Goal: Feedback & Contribution: Submit feedback/report problem

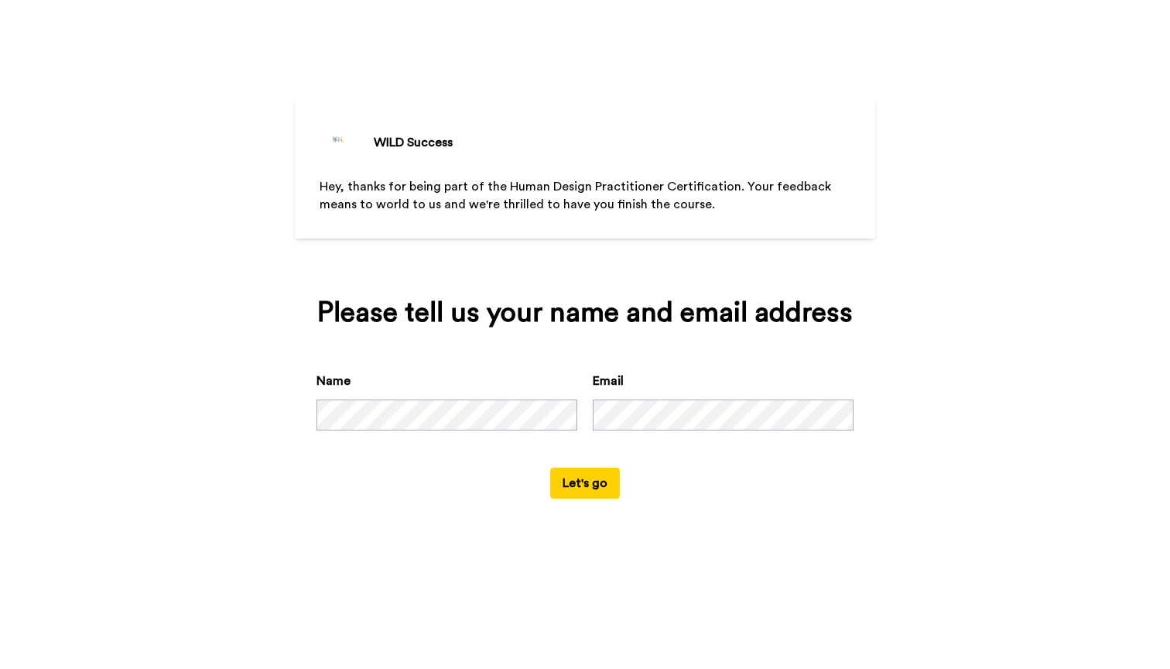
click at [587, 498] on button "Let's go" at bounding box center [585, 482] width 70 height 31
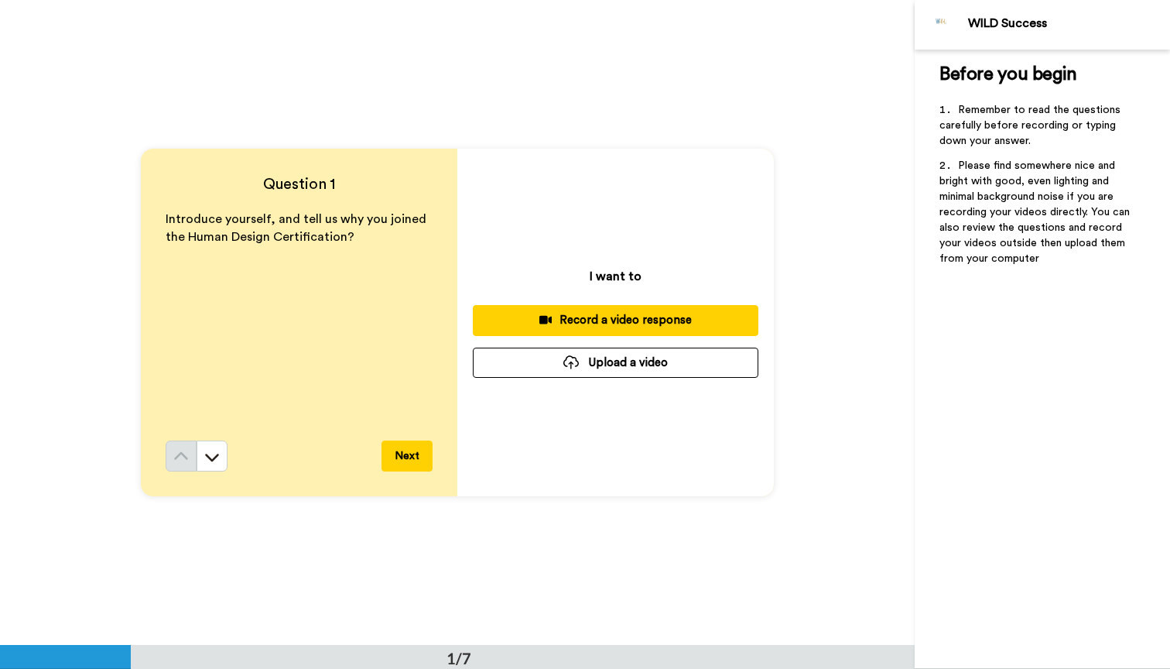
click at [598, 320] on div "Record a video response" at bounding box center [615, 320] width 261 height 16
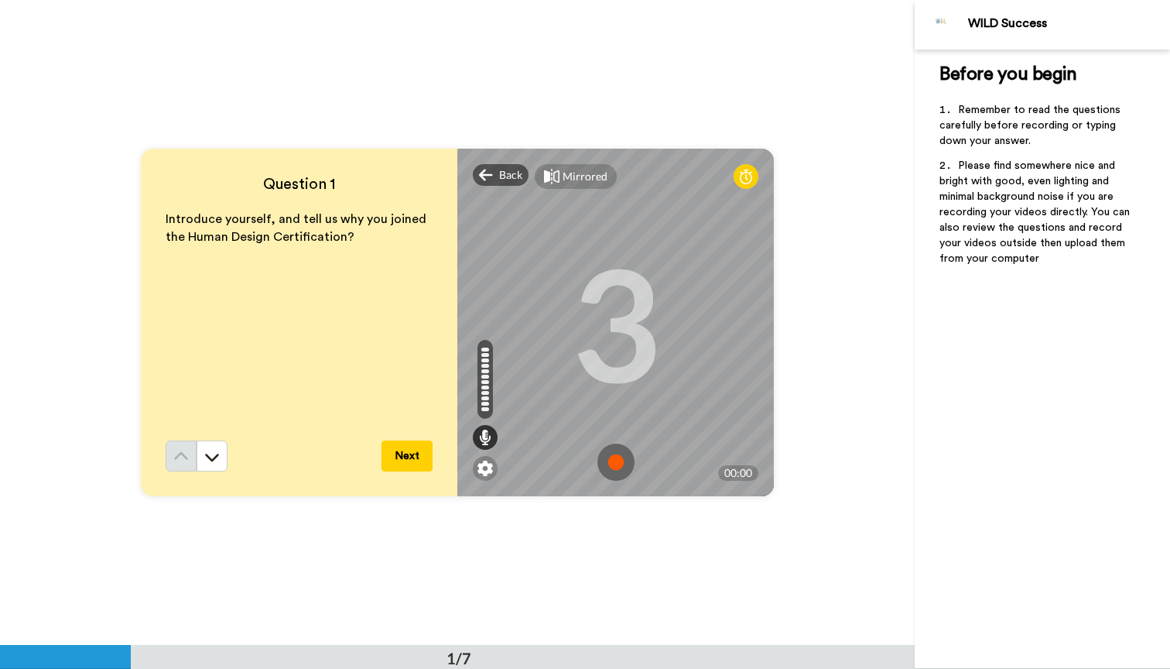
click at [619, 457] on img at bounding box center [615, 461] width 37 height 37
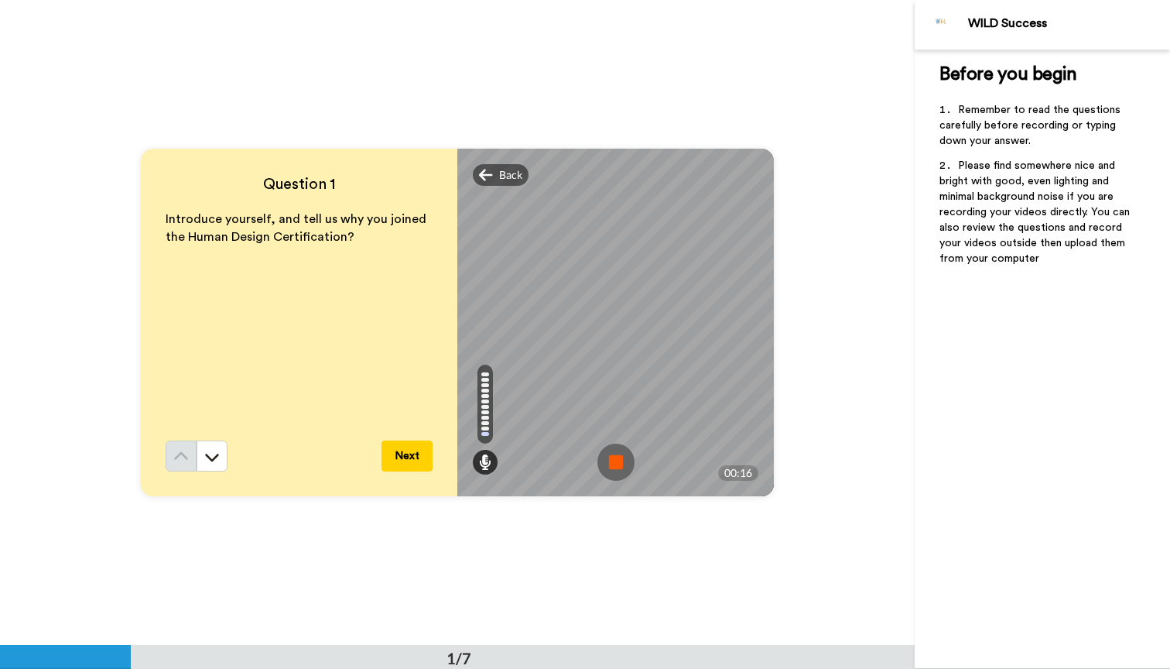
click at [407, 457] on button "Next" at bounding box center [407, 455] width 51 height 31
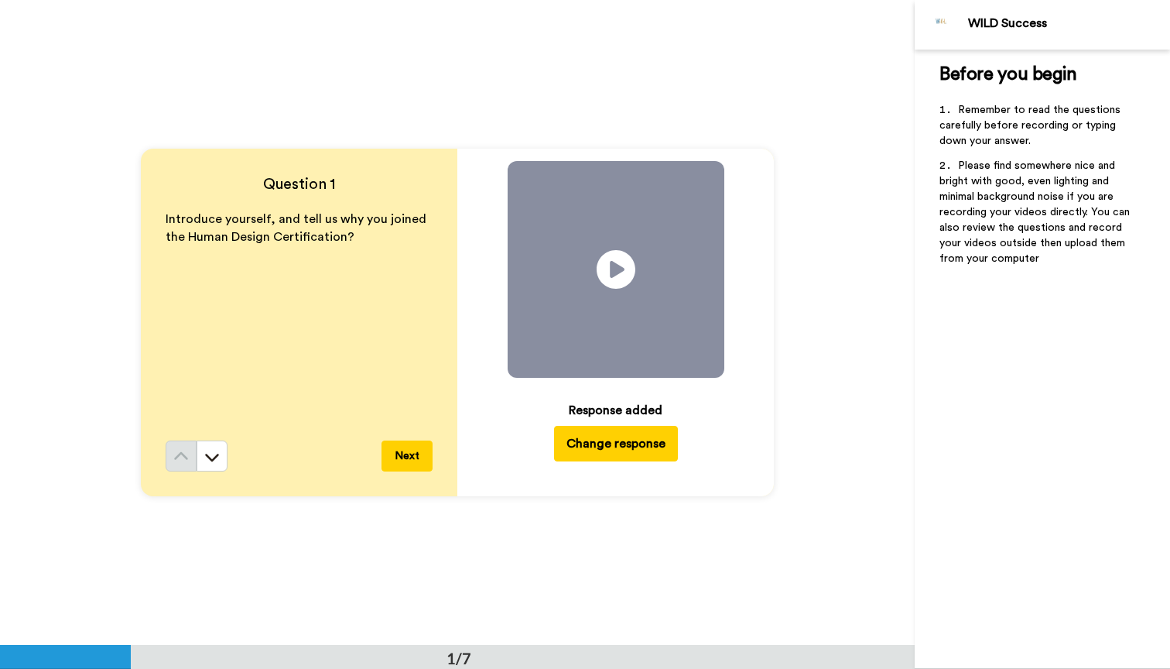
scroll to position [645, 0]
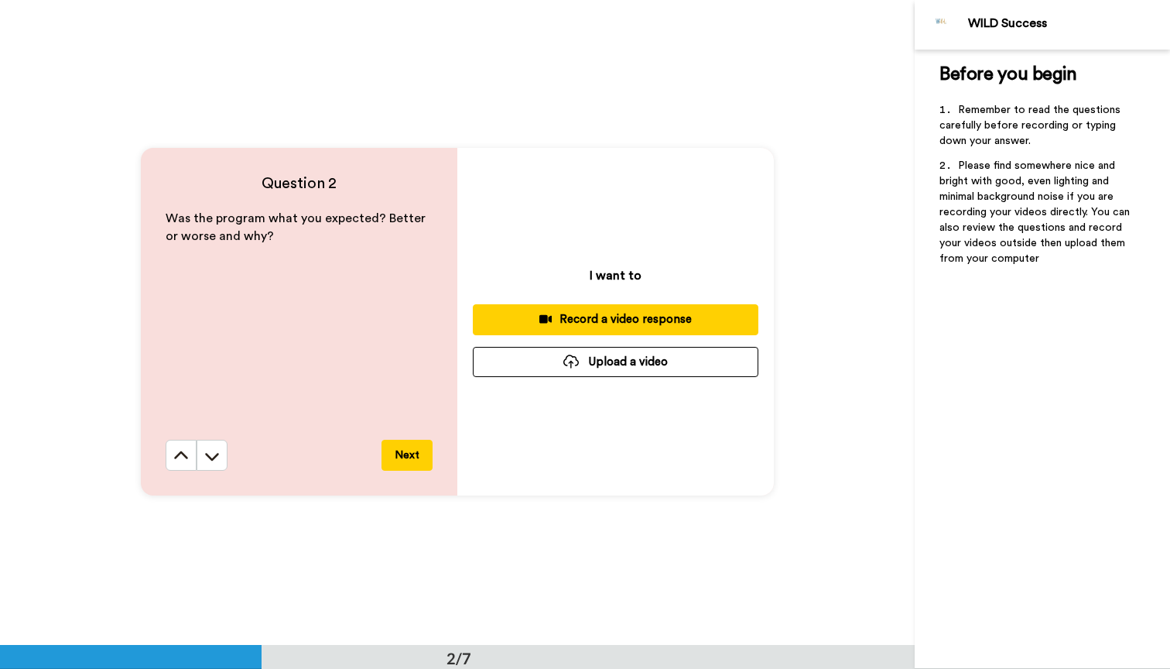
click at [399, 458] on button "Next" at bounding box center [407, 455] width 51 height 31
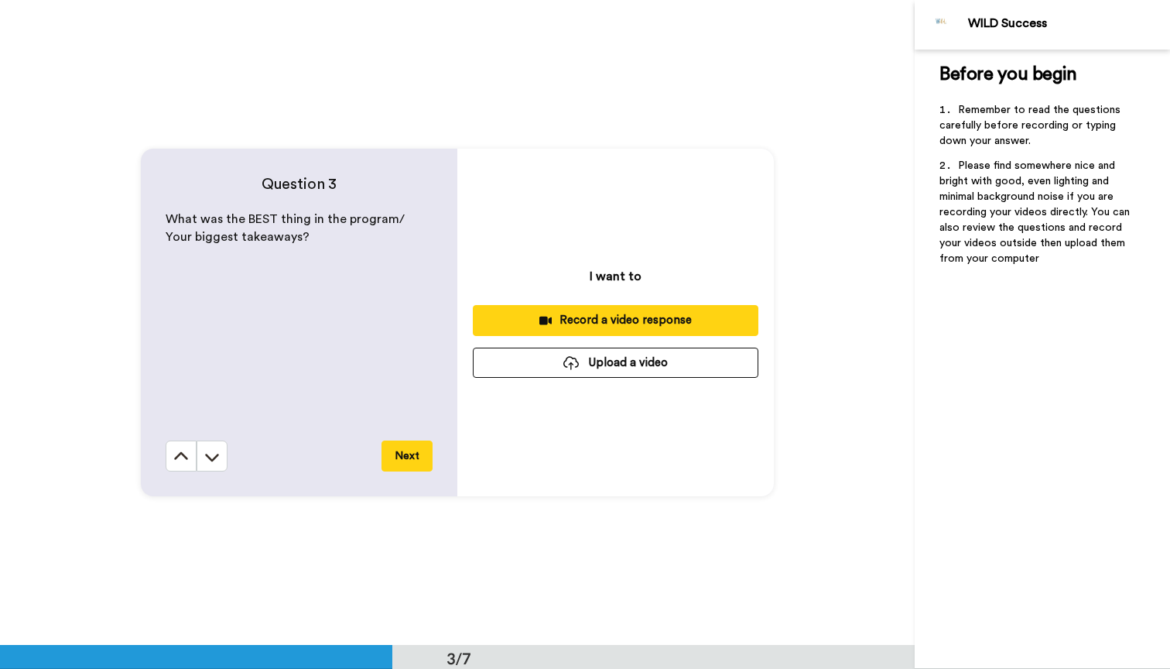
scroll to position [1290, 0]
click at [174, 459] on icon at bounding box center [180, 455] width 15 height 15
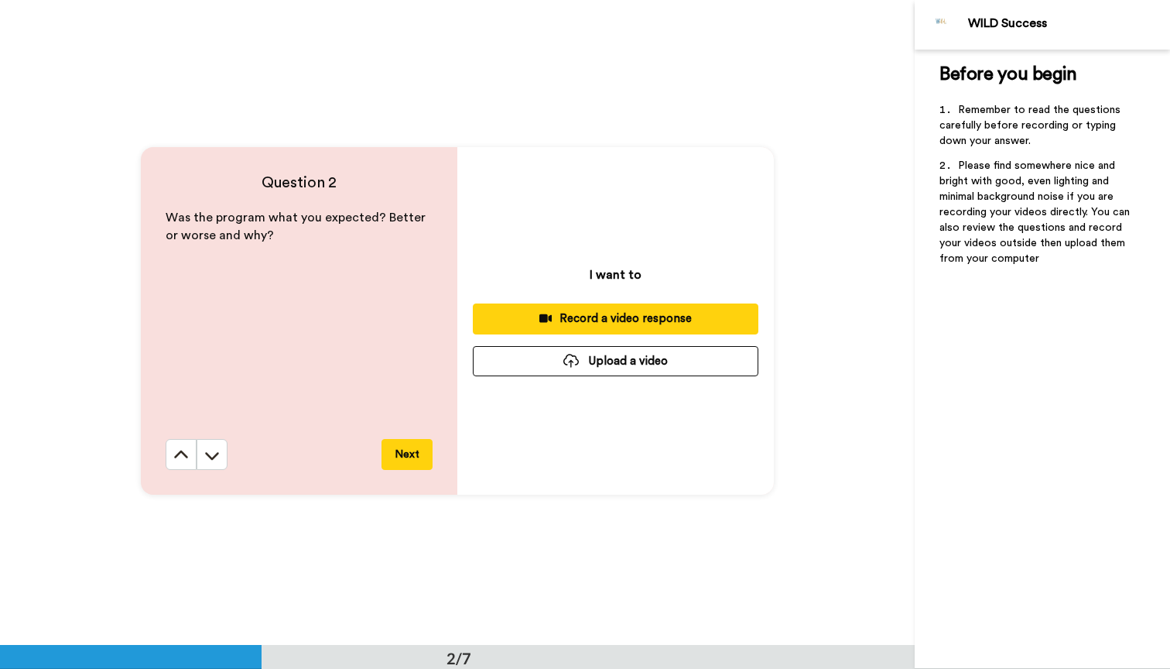
scroll to position [645, 0]
click at [574, 316] on div "Record a video response" at bounding box center [615, 319] width 261 height 16
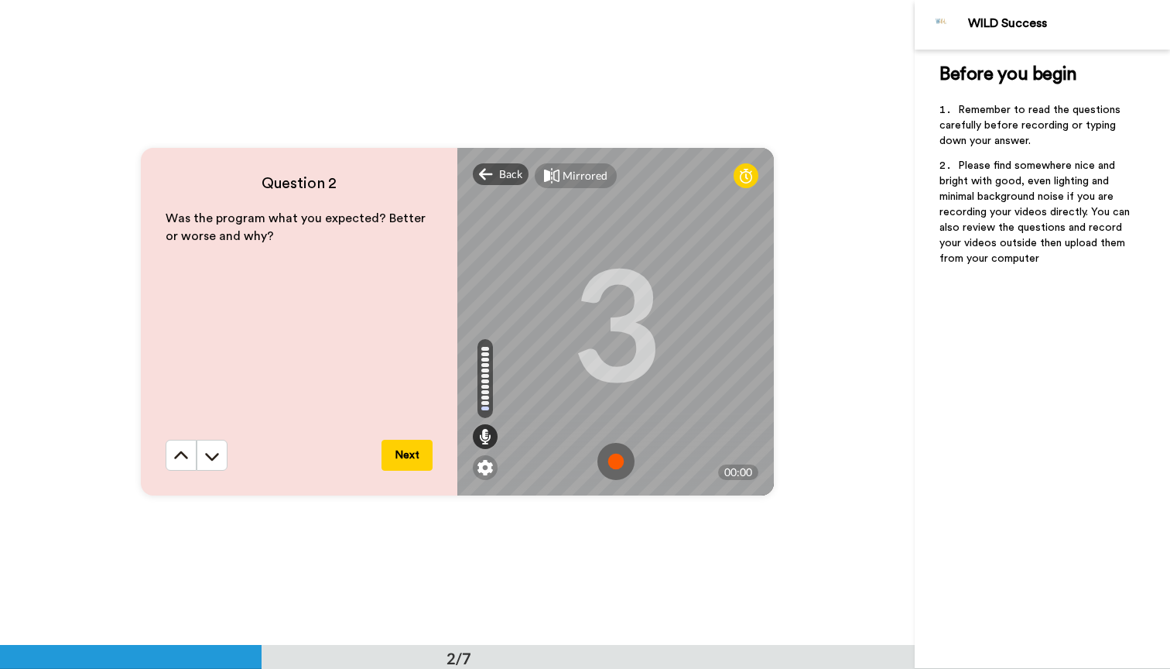
click at [618, 460] on img at bounding box center [615, 461] width 37 height 37
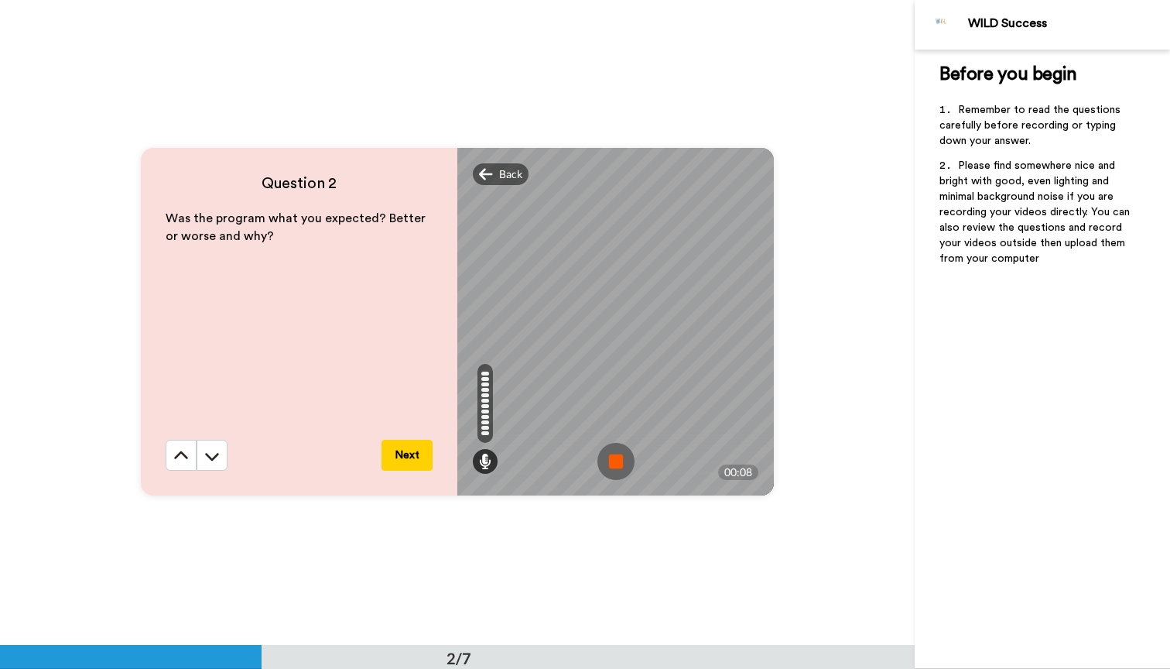
click at [618, 460] on img at bounding box center [615, 461] width 37 height 37
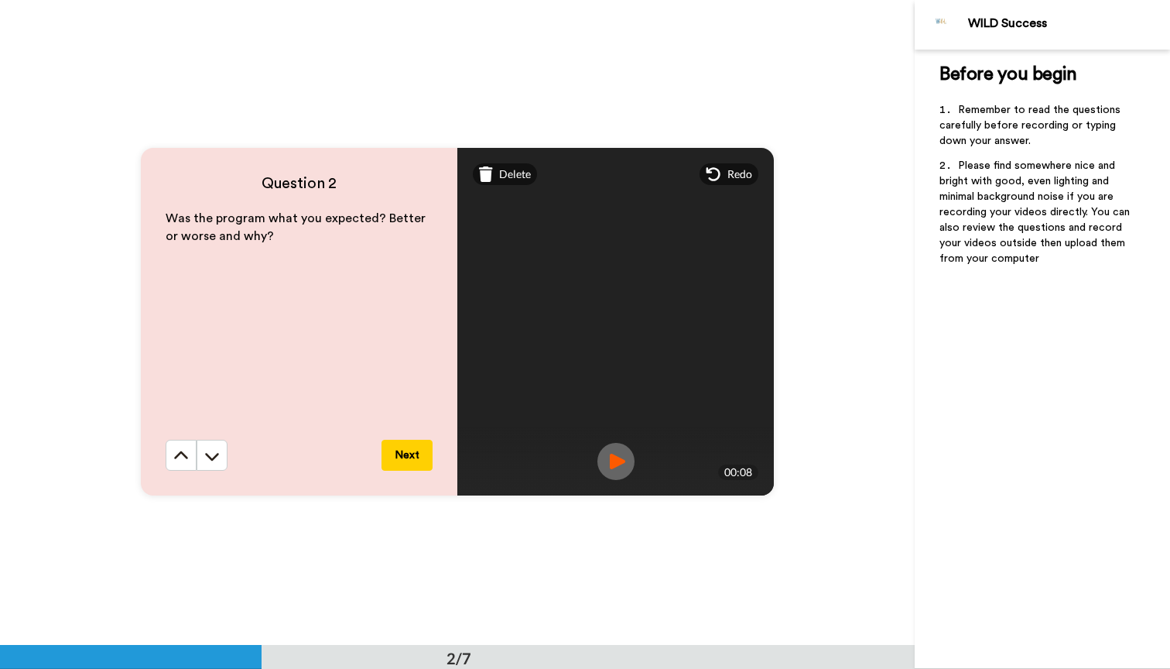
click at [399, 450] on button "Next" at bounding box center [407, 455] width 51 height 31
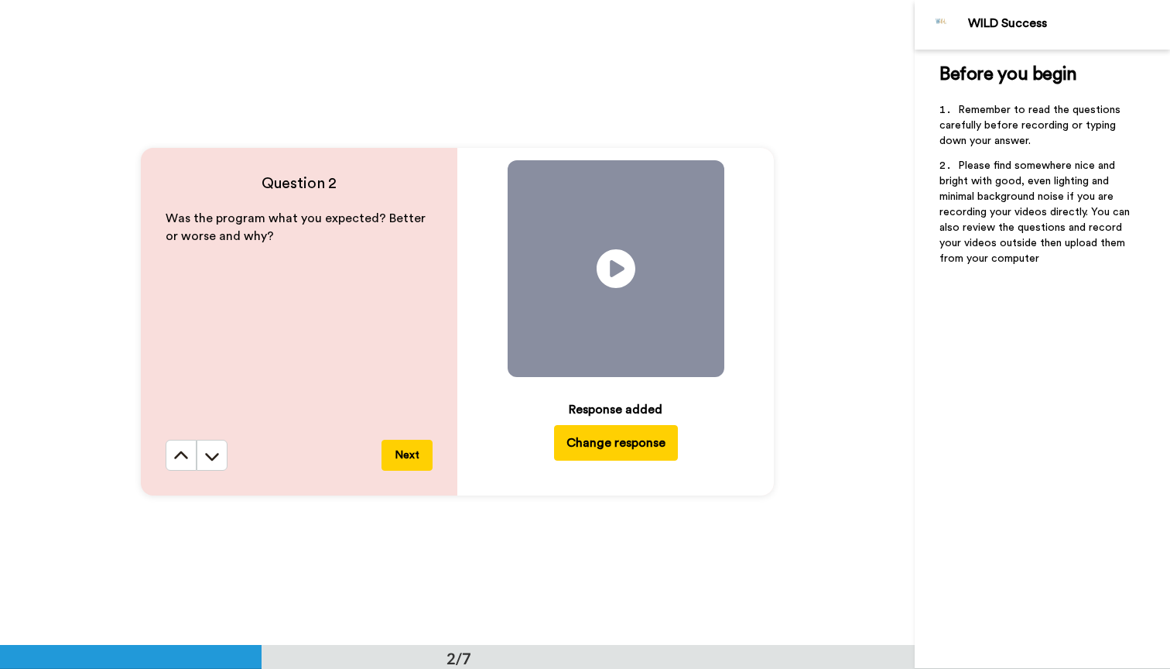
scroll to position [1290, 0]
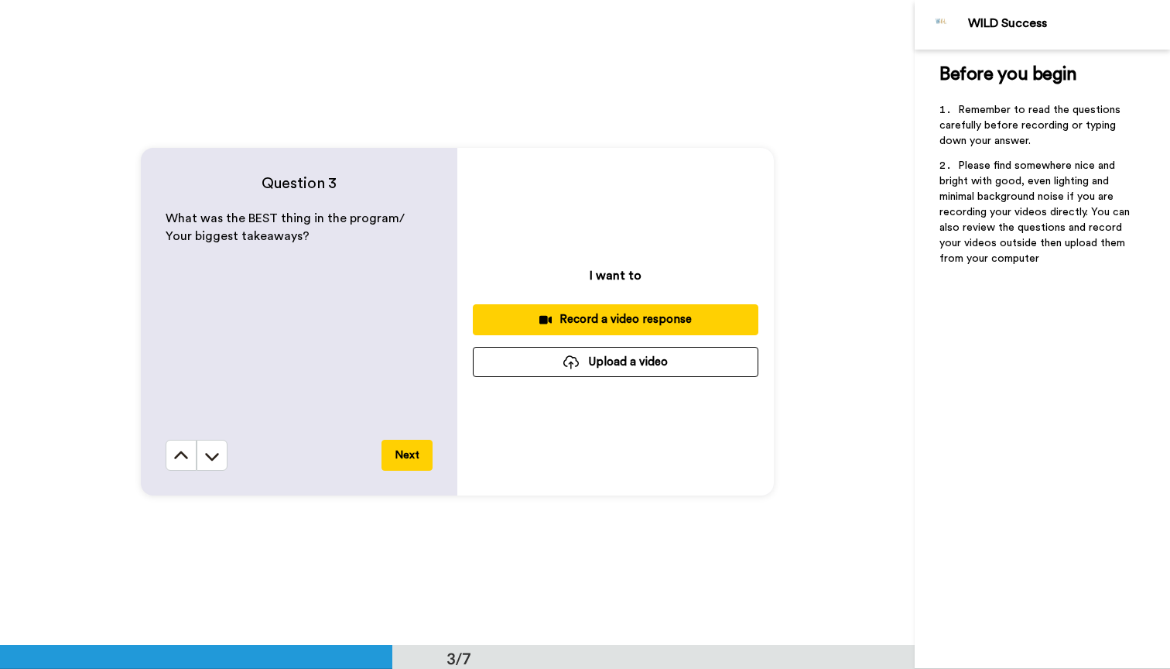
click at [406, 453] on button "Next" at bounding box center [407, 455] width 51 height 31
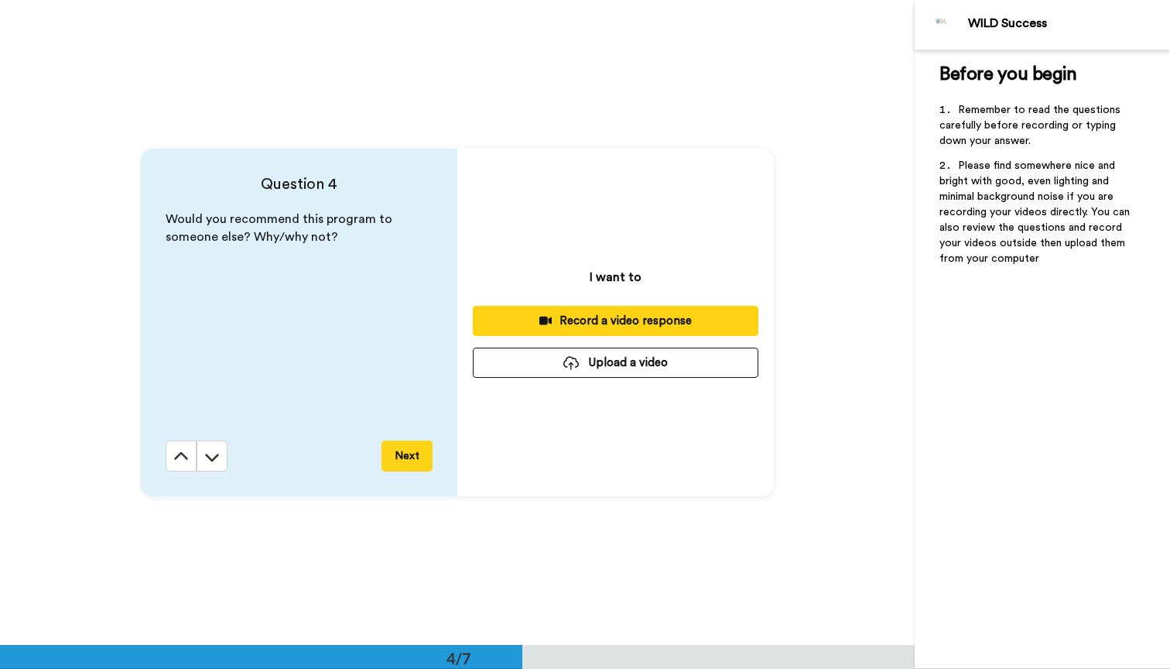
scroll to position [1935, 0]
click at [177, 457] on icon at bounding box center [181, 455] width 14 height 8
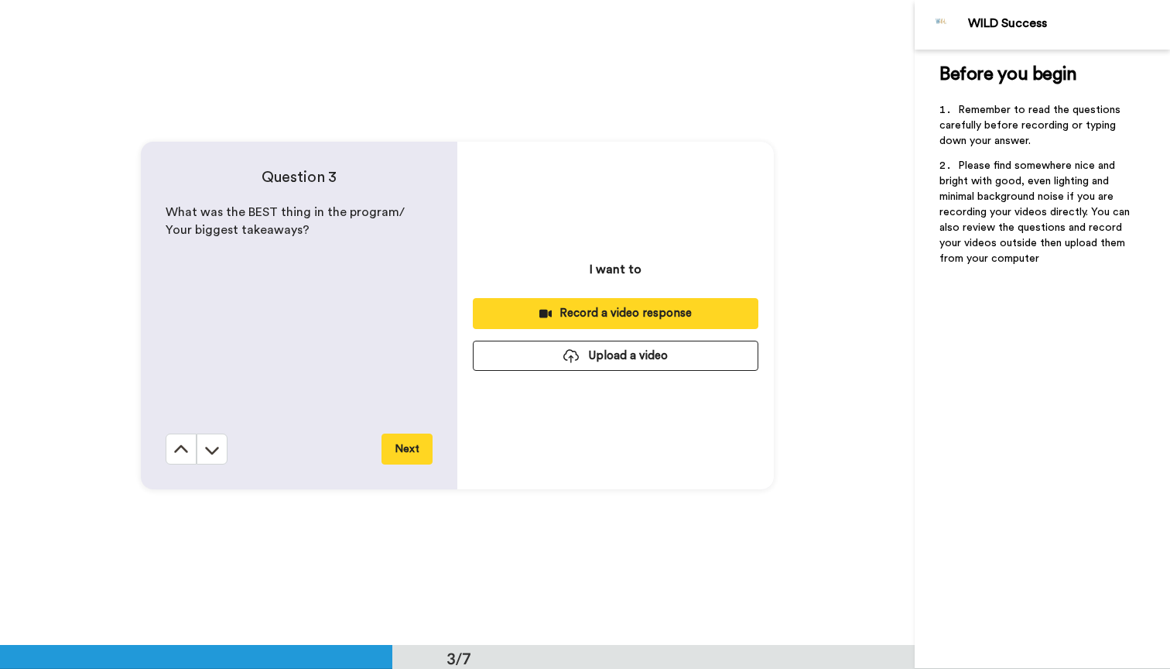
scroll to position [1290, 0]
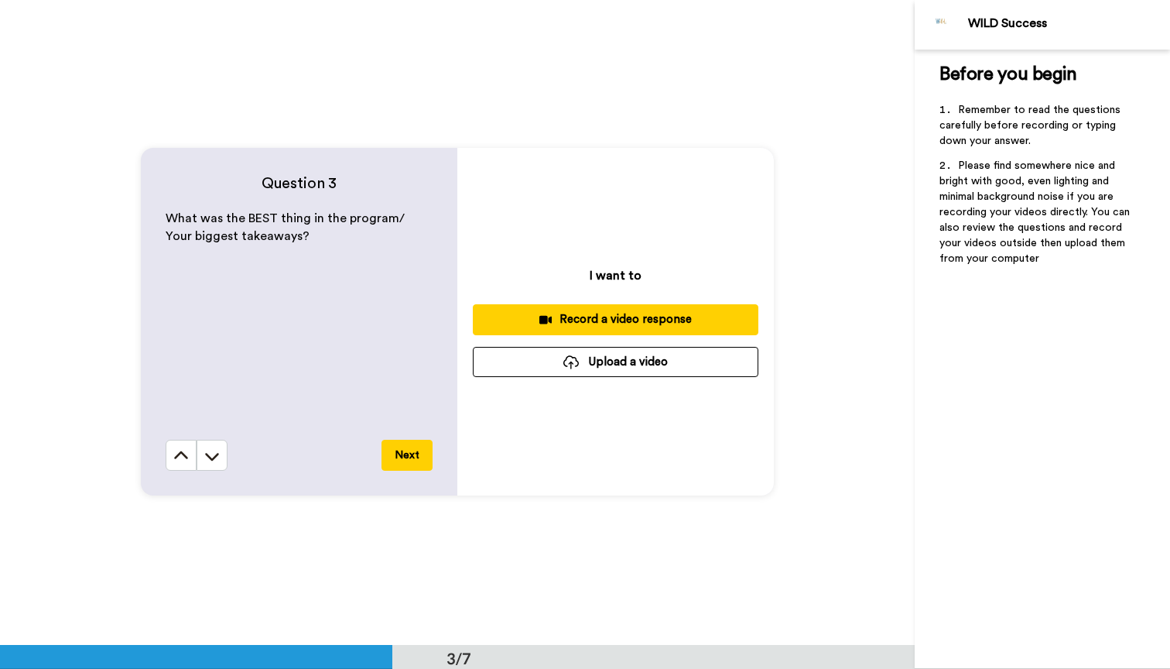
click at [658, 322] on div "Record a video response" at bounding box center [615, 319] width 261 height 16
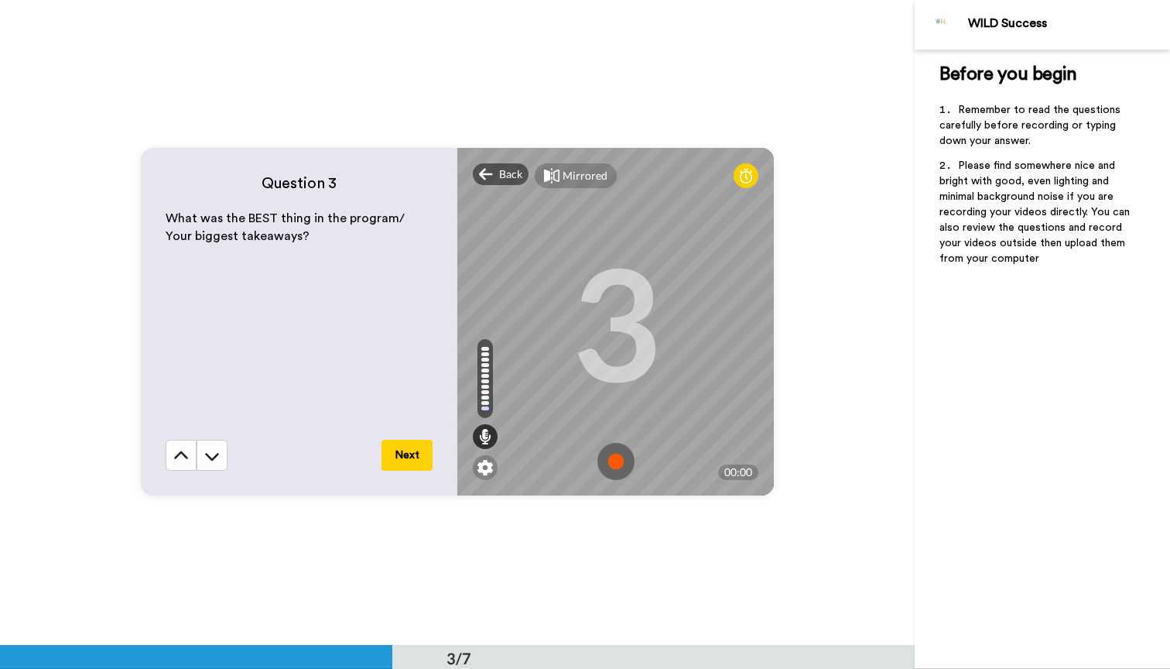
click at [613, 461] on img at bounding box center [615, 461] width 37 height 37
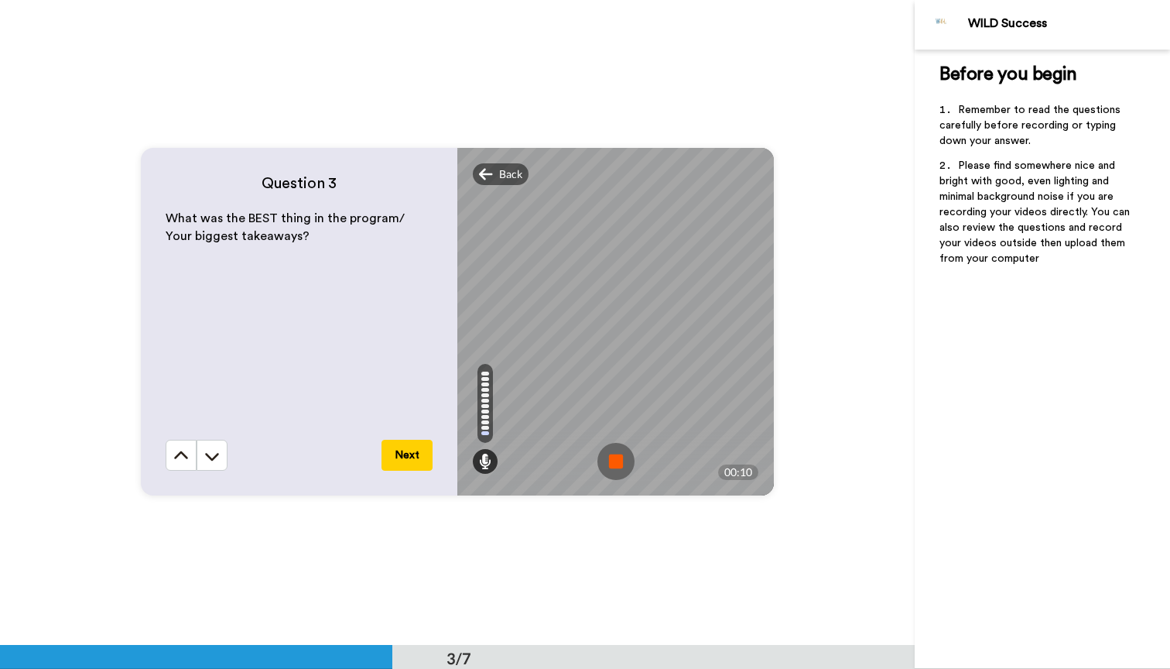
click at [613, 461] on img at bounding box center [615, 461] width 37 height 37
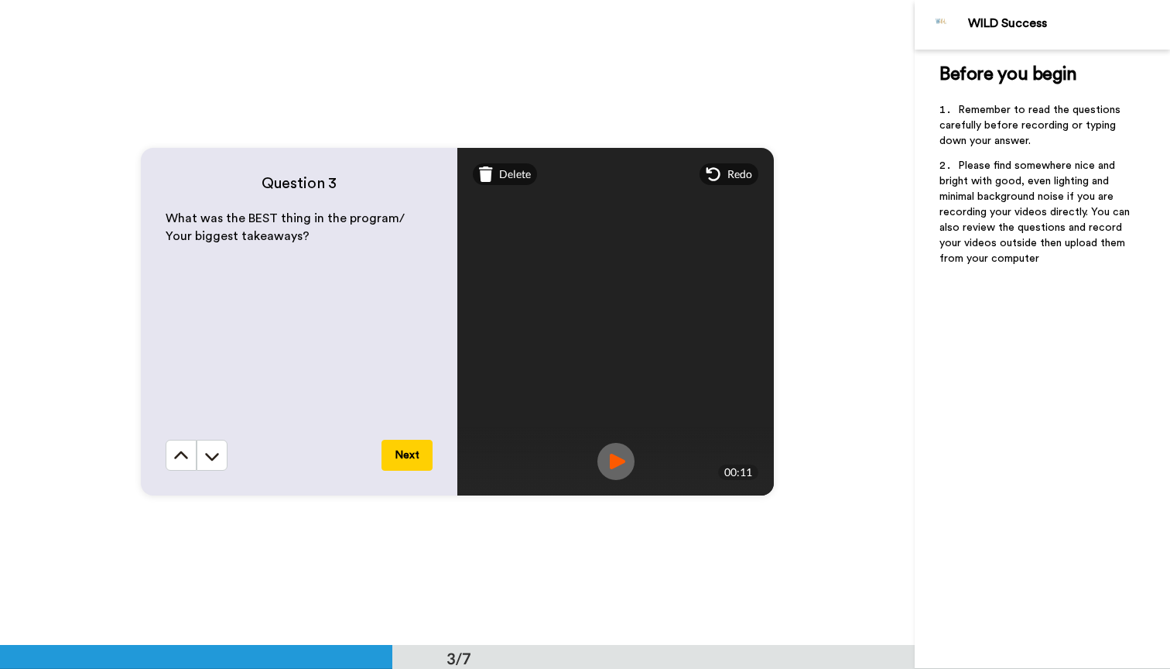
click at [416, 457] on button "Next" at bounding box center [407, 455] width 51 height 31
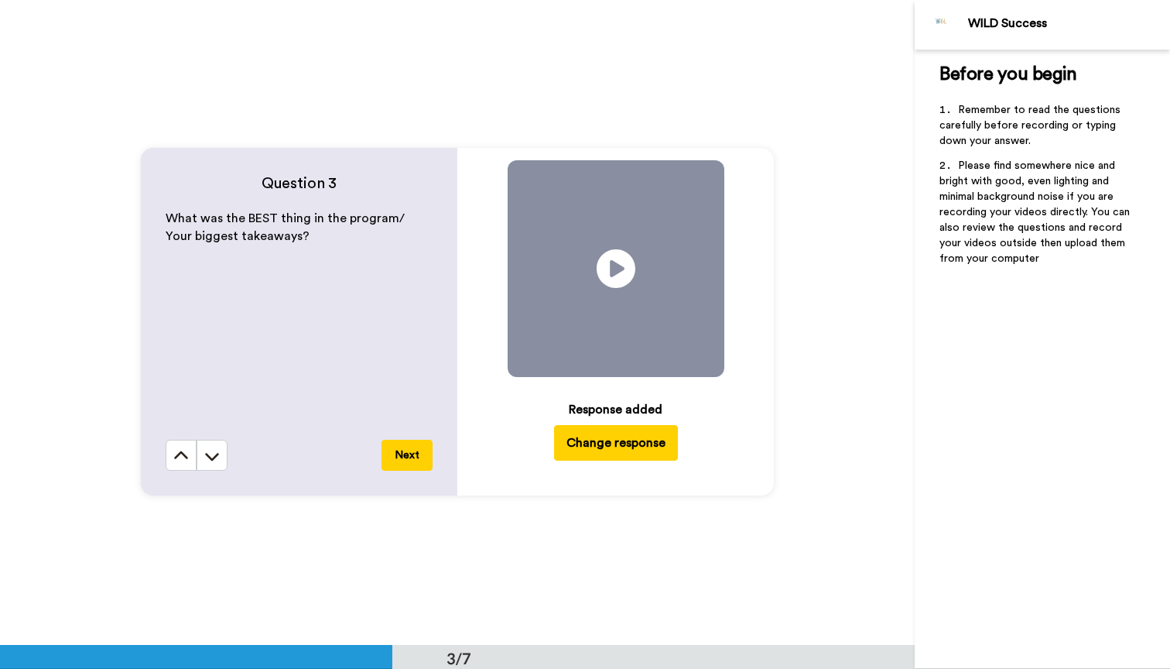
scroll to position [1935, 0]
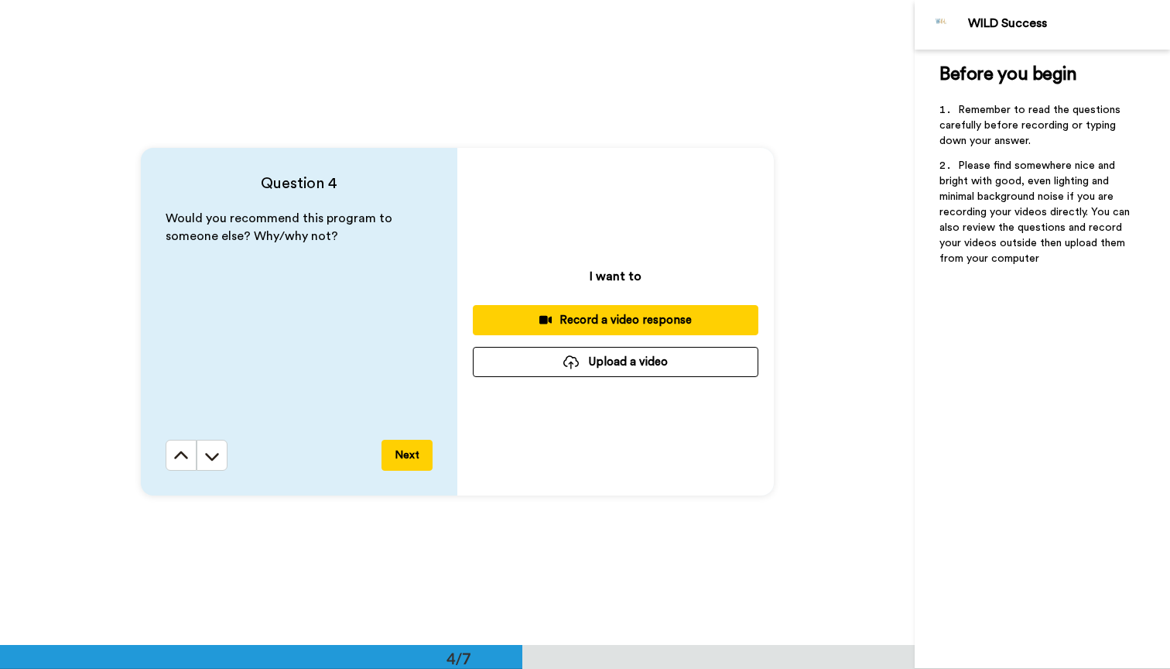
click at [416, 457] on button "Next" at bounding box center [407, 455] width 51 height 31
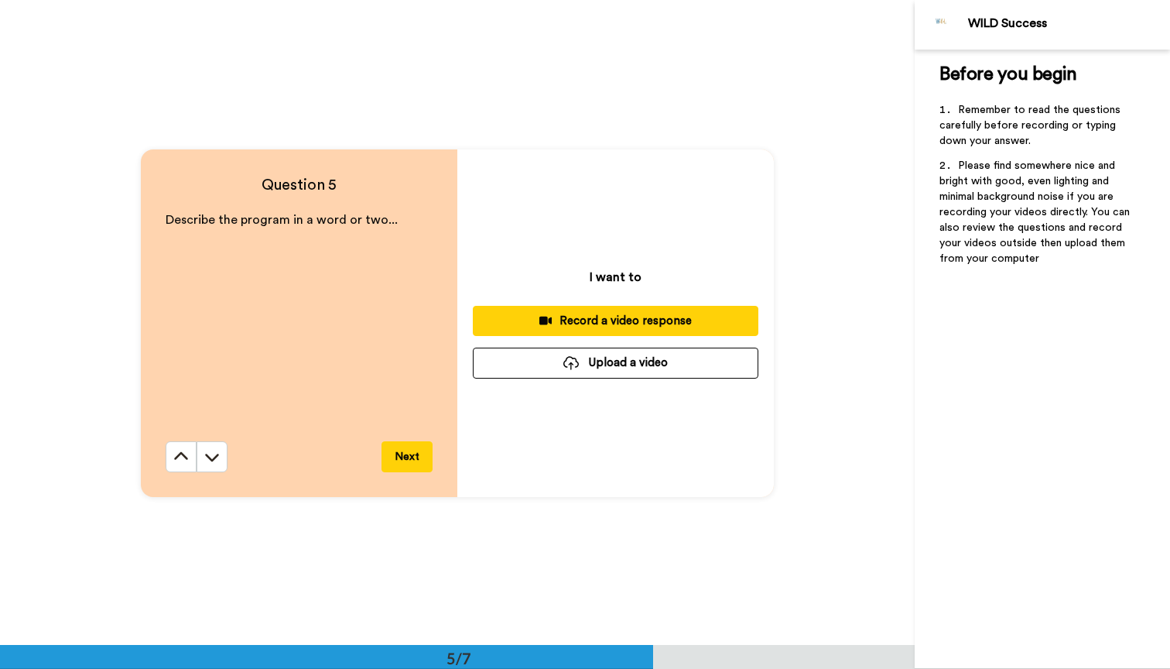
scroll to position [2579, 0]
click at [180, 451] on icon at bounding box center [180, 455] width 15 height 15
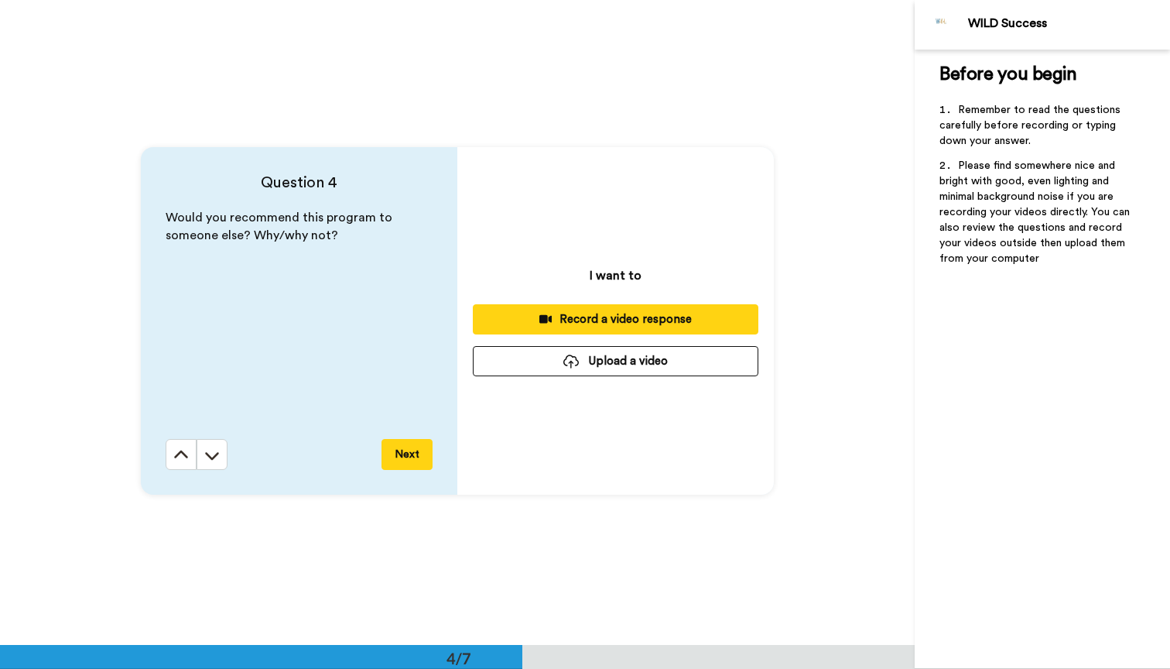
scroll to position [1935, 0]
click at [609, 326] on div "Record a video response" at bounding box center [615, 320] width 261 height 16
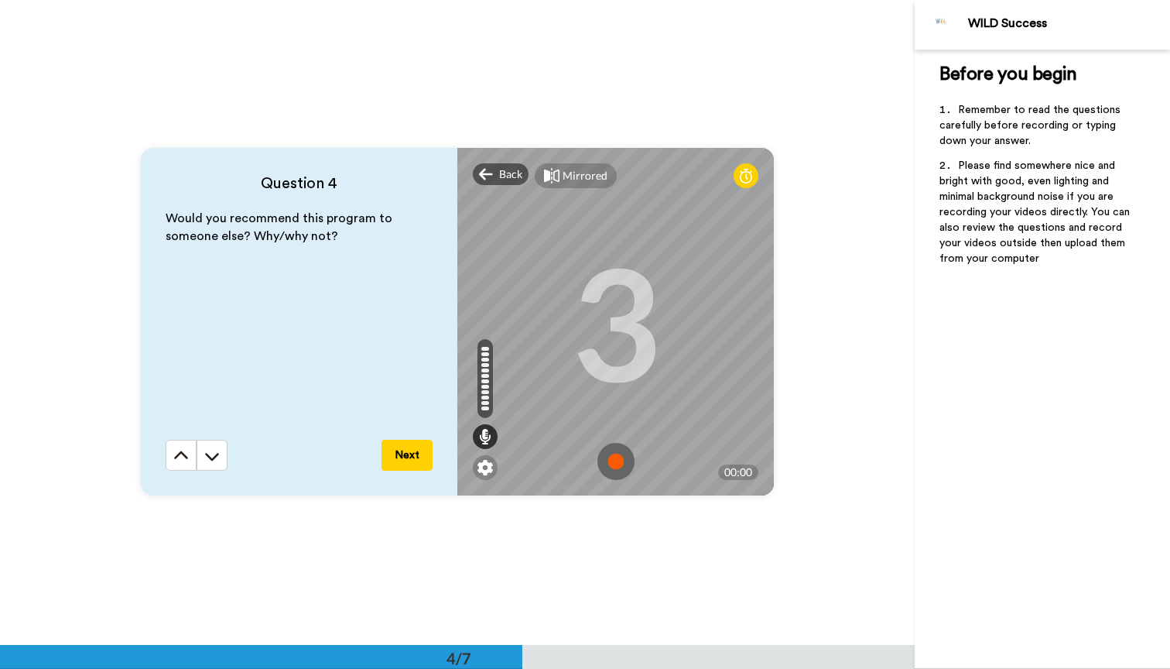
click at [616, 458] on img at bounding box center [615, 461] width 37 height 37
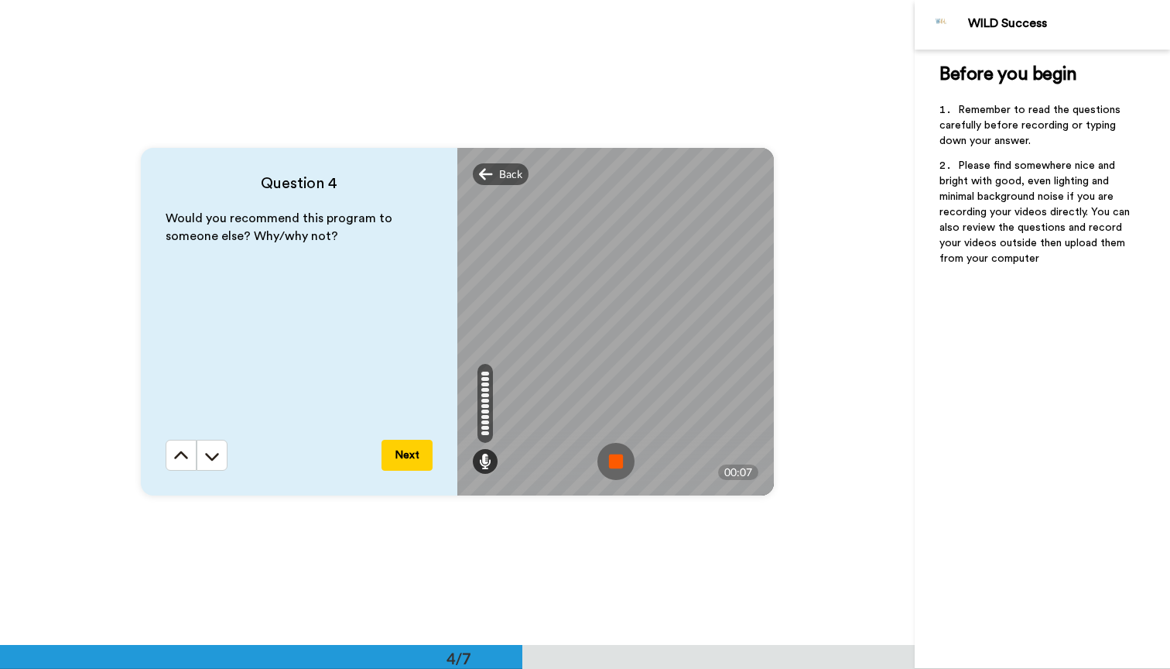
click at [616, 458] on img at bounding box center [615, 461] width 37 height 37
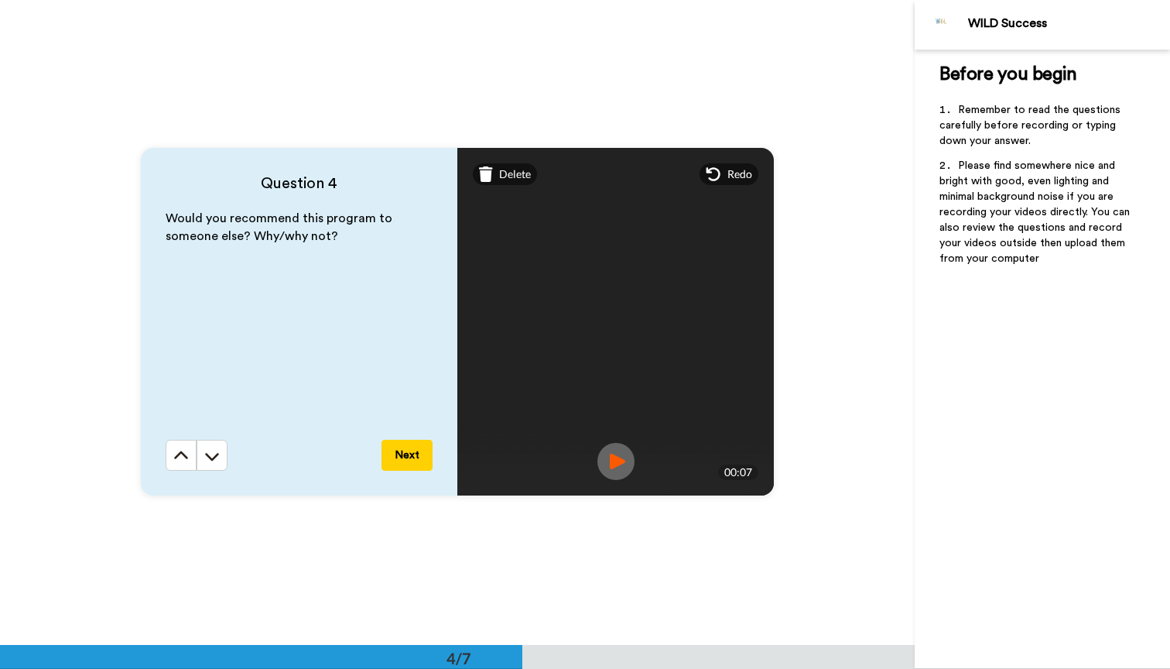
click at [416, 450] on button "Next" at bounding box center [407, 455] width 51 height 31
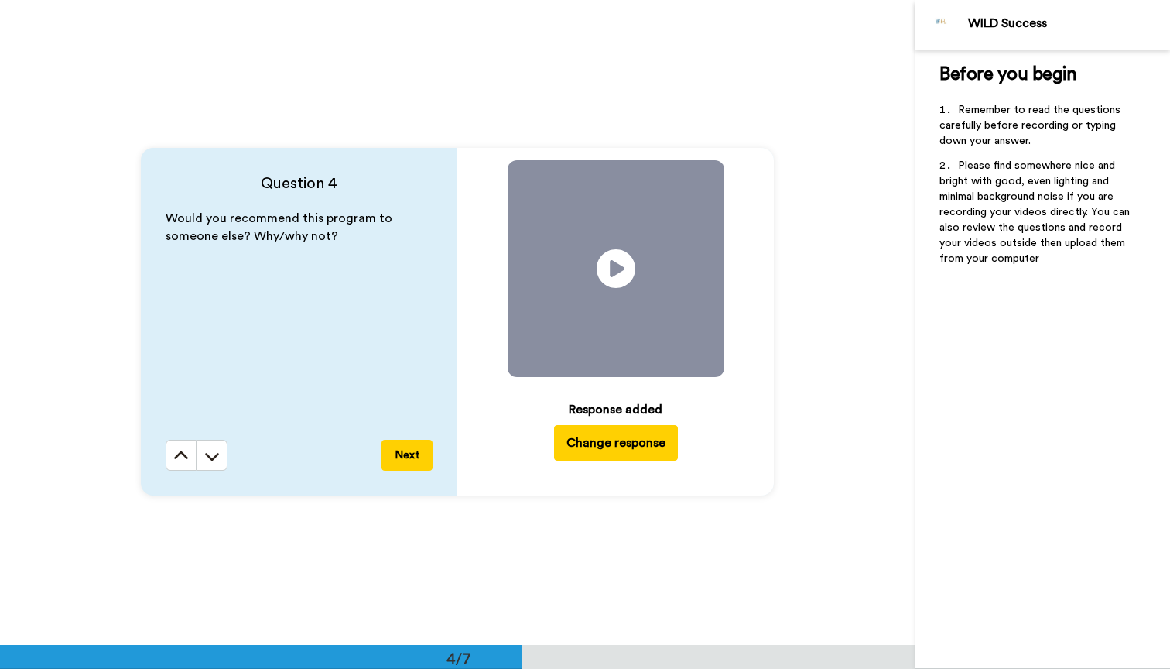
scroll to position [2579, 0]
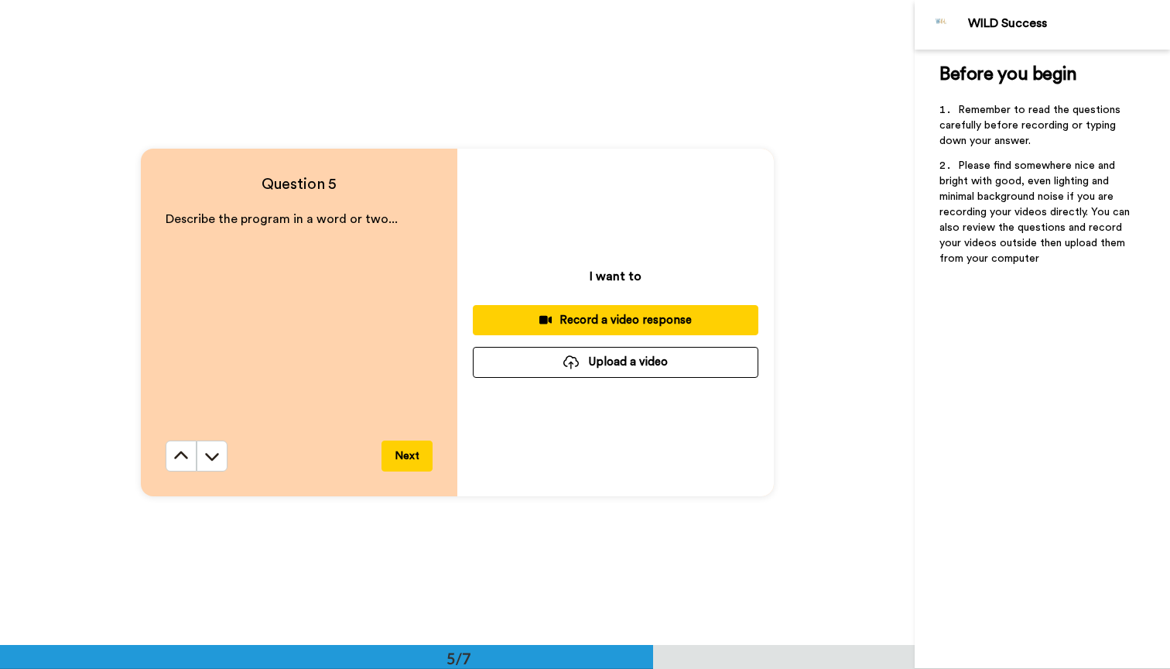
click at [568, 321] on div "Record a video response" at bounding box center [615, 320] width 261 height 16
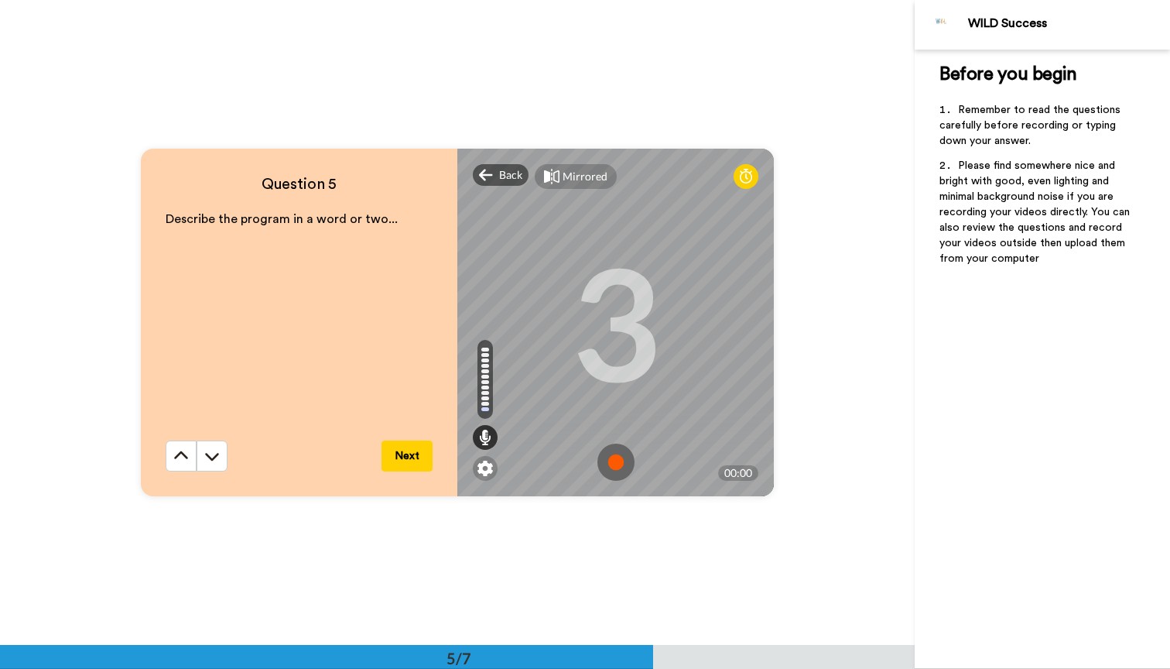
click at [620, 462] on img at bounding box center [615, 461] width 37 height 37
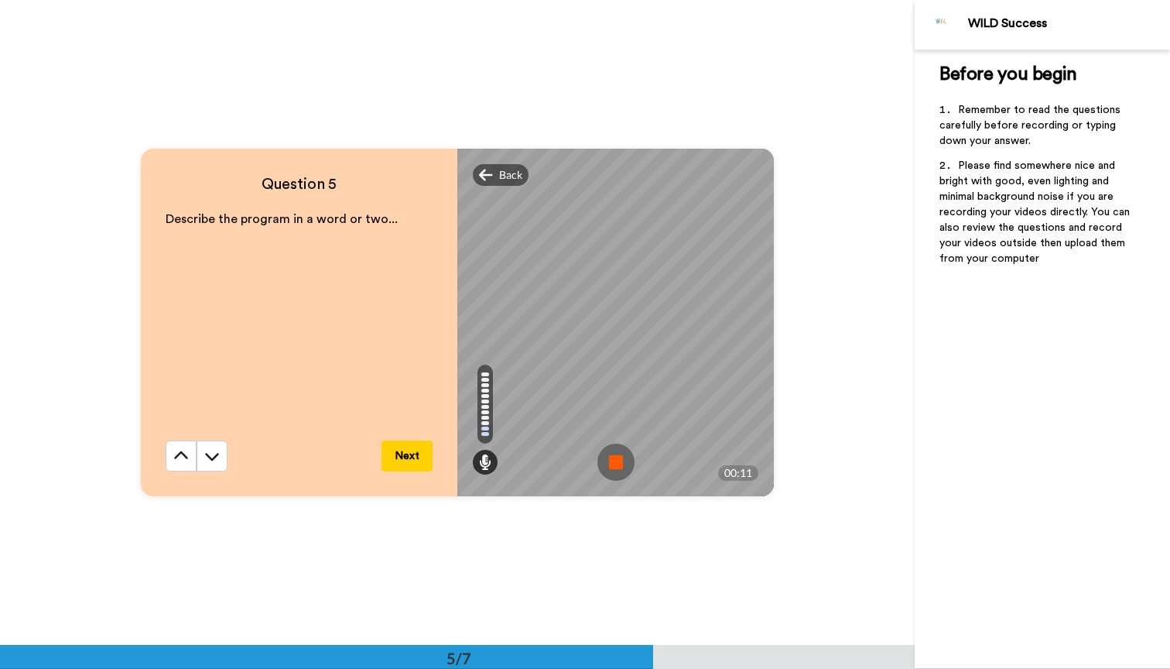
click at [620, 462] on img at bounding box center [615, 461] width 37 height 37
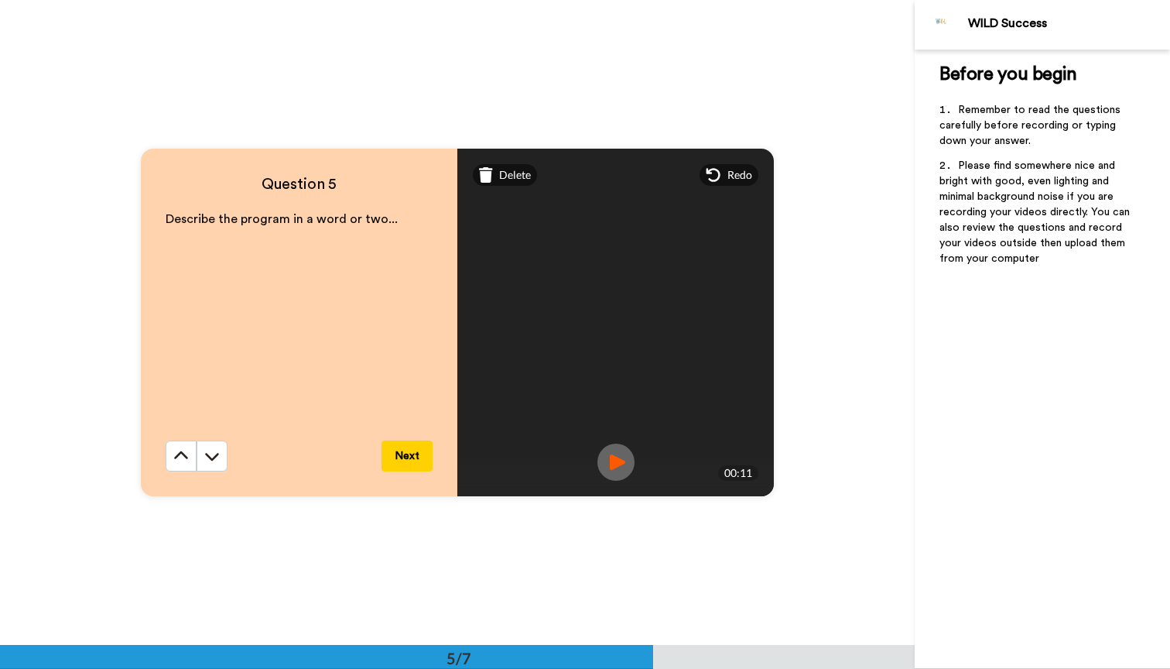
click at [410, 450] on button "Next" at bounding box center [407, 455] width 51 height 31
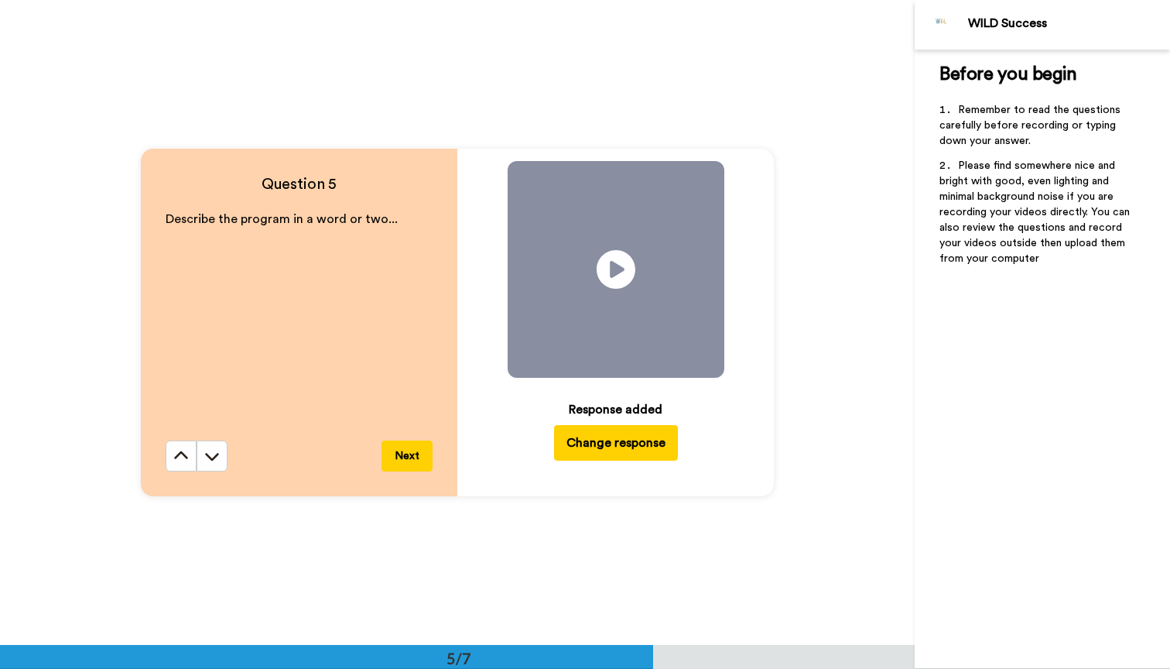
scroll to position [3224, 0]
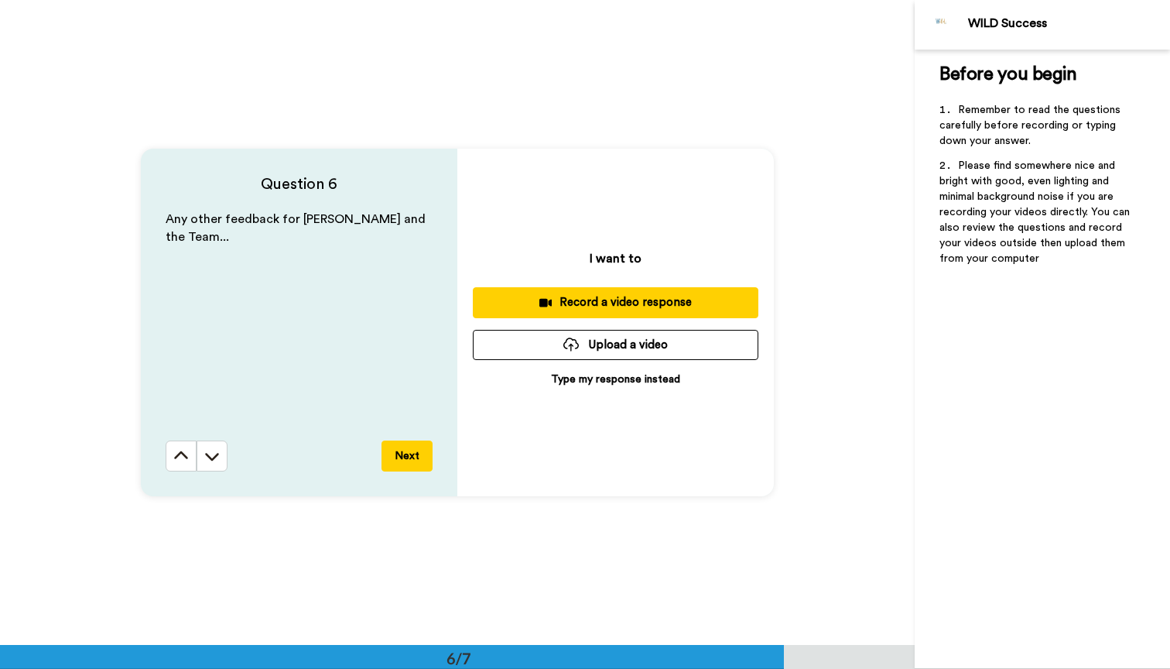
click at [587, 302] on div "Record a video response" at bounding box center [615, 302] width 261 height 16
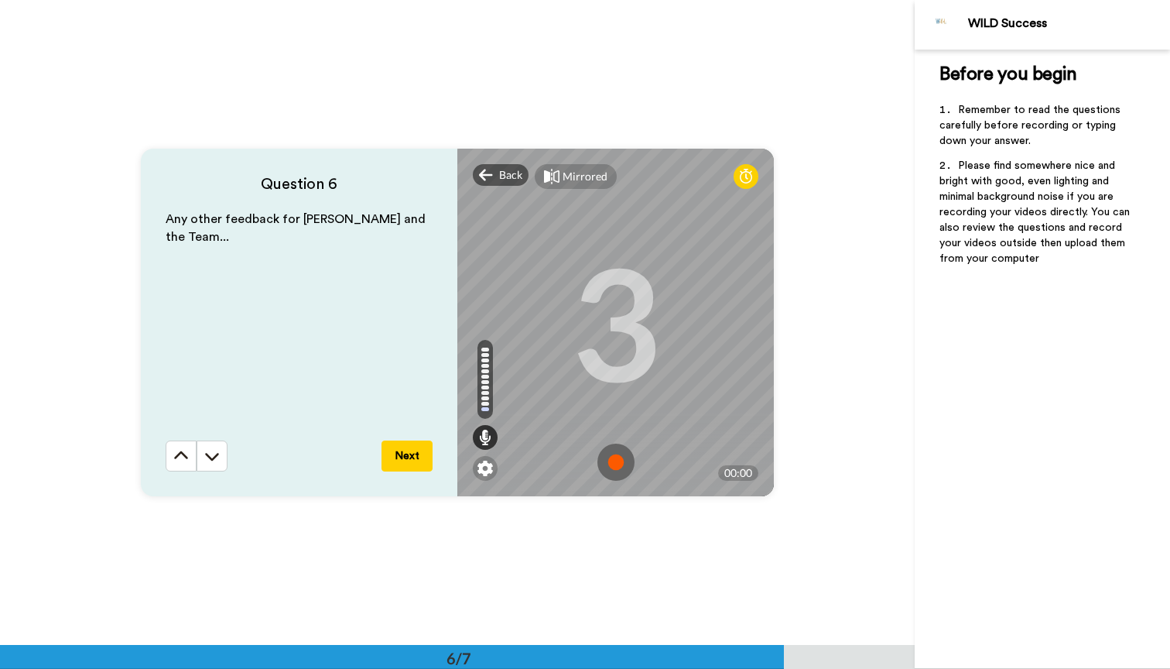
click at [615, 449] on img at bounding box center [615, 461] width 37 height 37
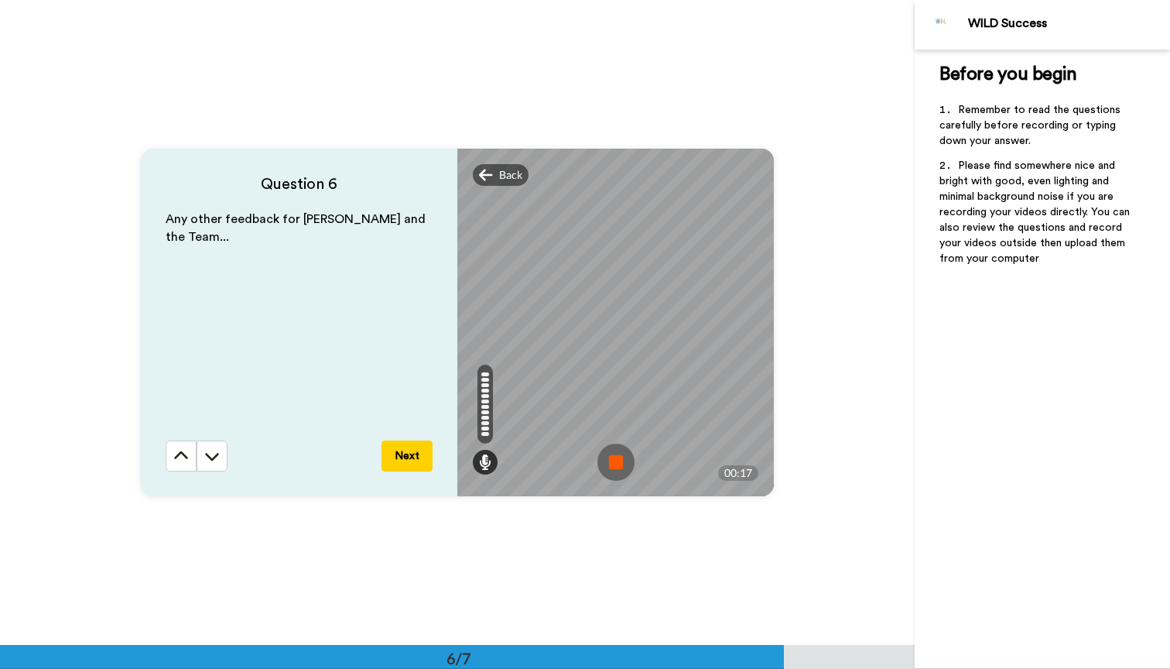
click at [622, 459] on img at bounding box center [615, 461] width 37 height 37
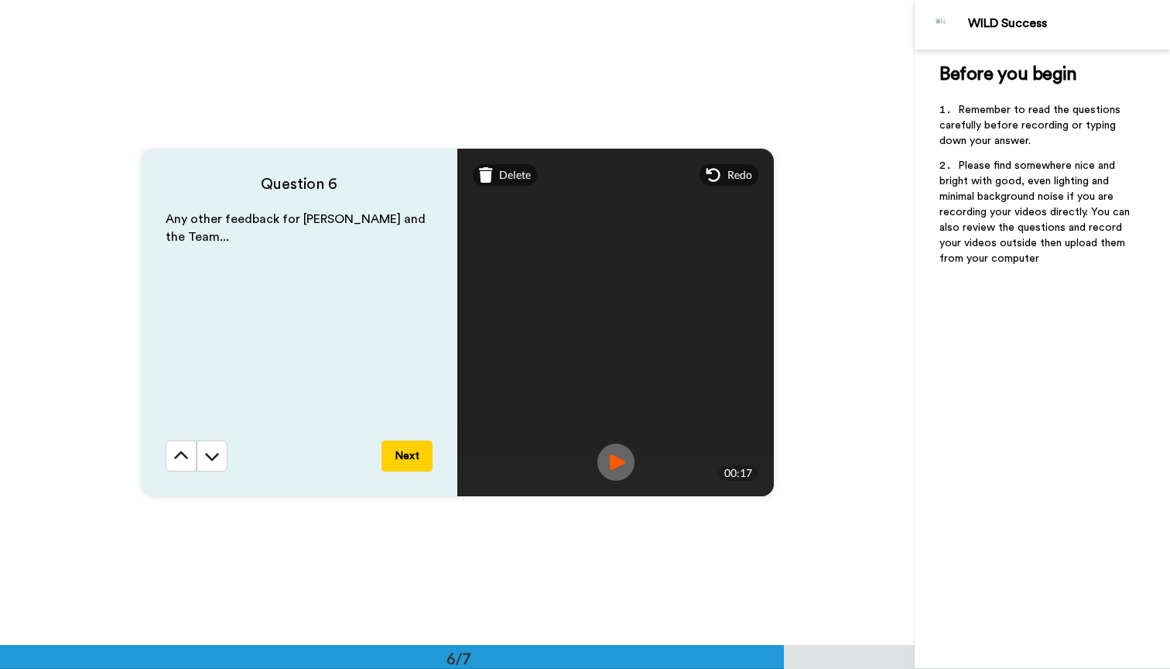
click at [415, 454] on button "Next" at bounding box center [407, 455] width 51 height 31
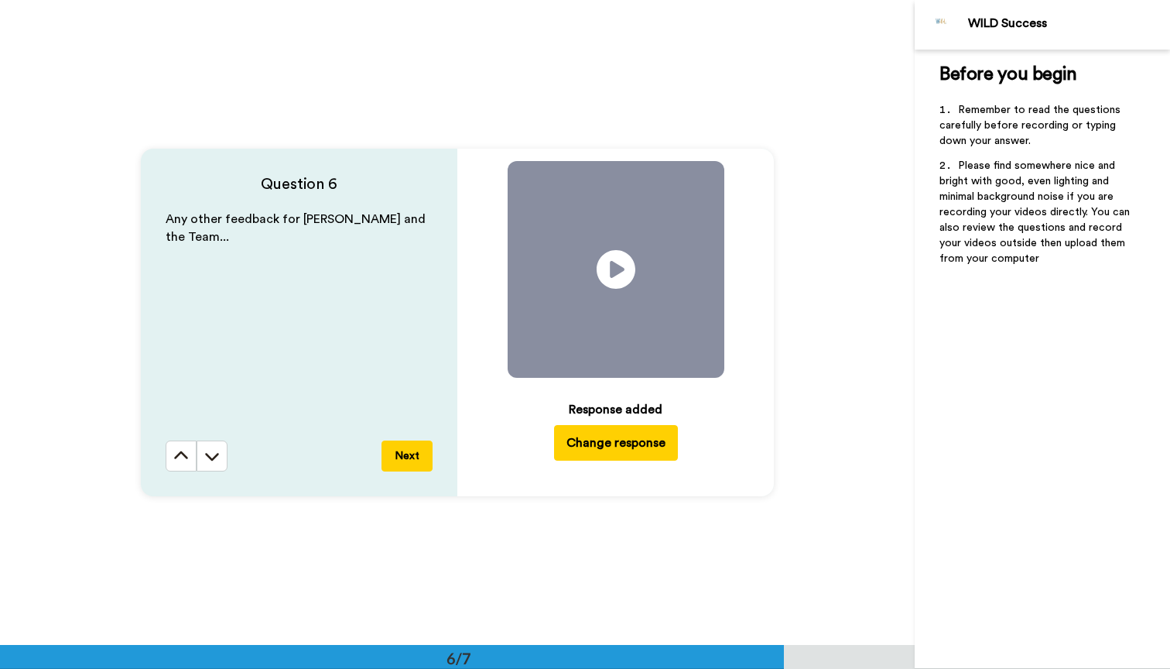
scroll to position [3701, 0]
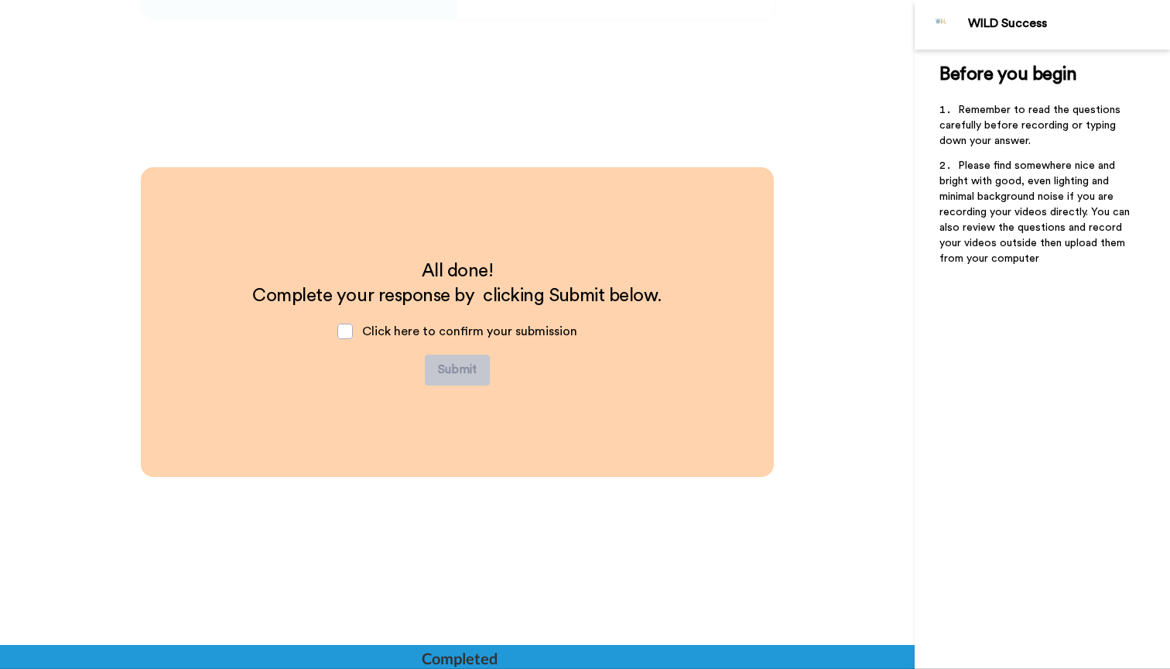
click at [400, 330] on span "Click here to confirm your submission" at bounding box center [469, 331] width 215 height 12
click at [348, 332] on span at bounding box center [344, 330] width 15 height 15
click at [459, 365] on button "Submit" at bounding box center [457, 369] width 65 height 31
